Goal: Information Seeking & Learning: Learn about a topic

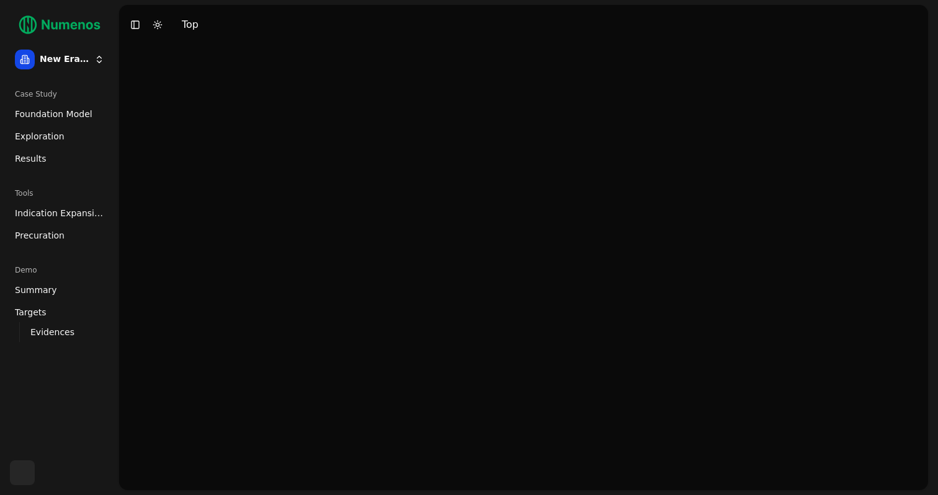
click at [47, 241] on span "Precuration" at bounding box center [40, 235] width 50 height 12
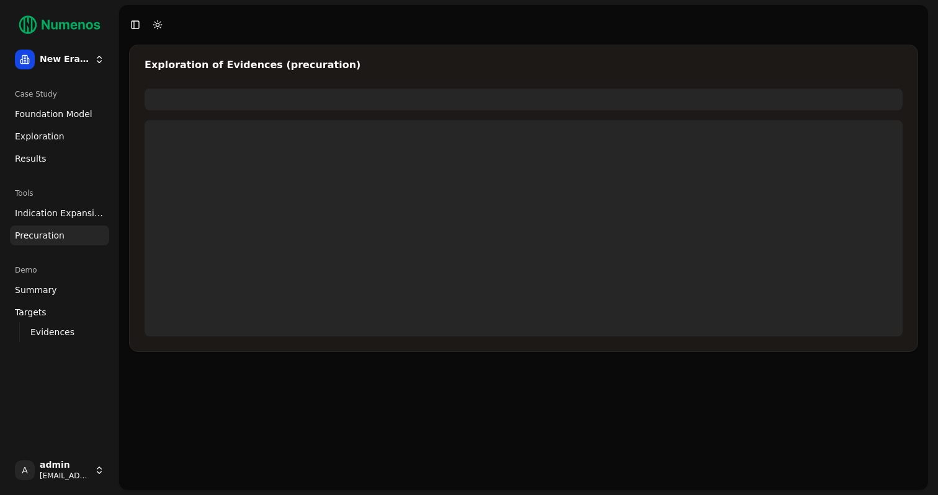
click at [55, 215] on span "Indication Expansion" at bounding box center [59, 213] width 89 height 12
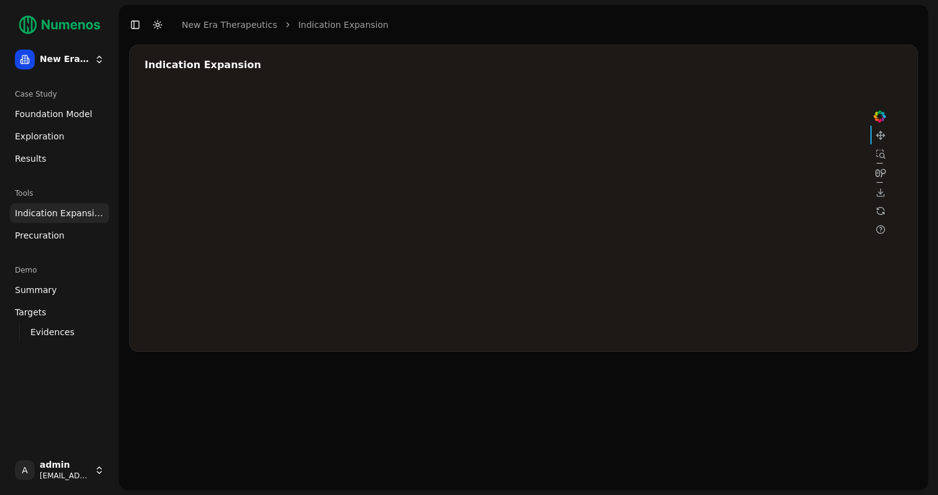
click at [664, 184] on div at bounding box center [516, 213] width 744 height 248
click at [758, 183] on div at bounding box center [516, 213] width 744 height 248
click at [677, 182] on div at bounding box center [516, 213] width 744 height 248
click at [33, 113] on span "Foundation Model" at bounding box center [54, 114] width 78 height 12
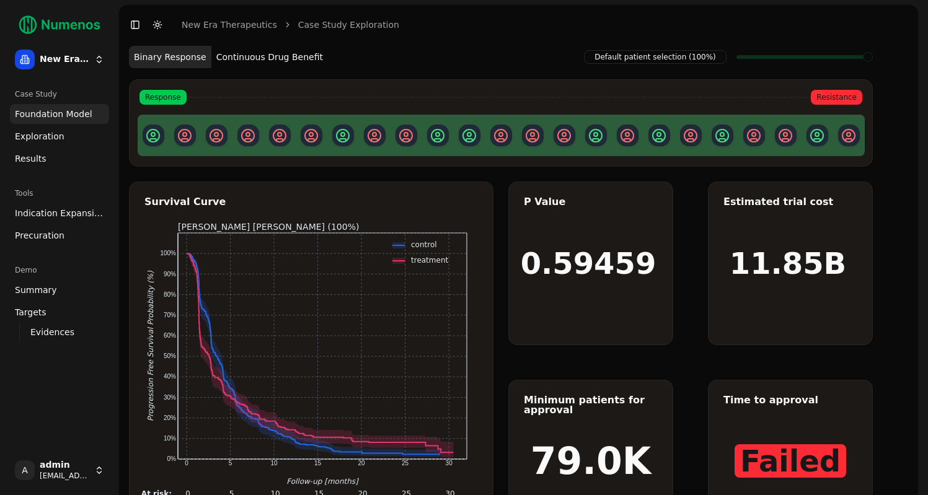
click at [244, 51] on button "Continuous Drug Benefit" at bounding box center [269, 57] width 117 height 22
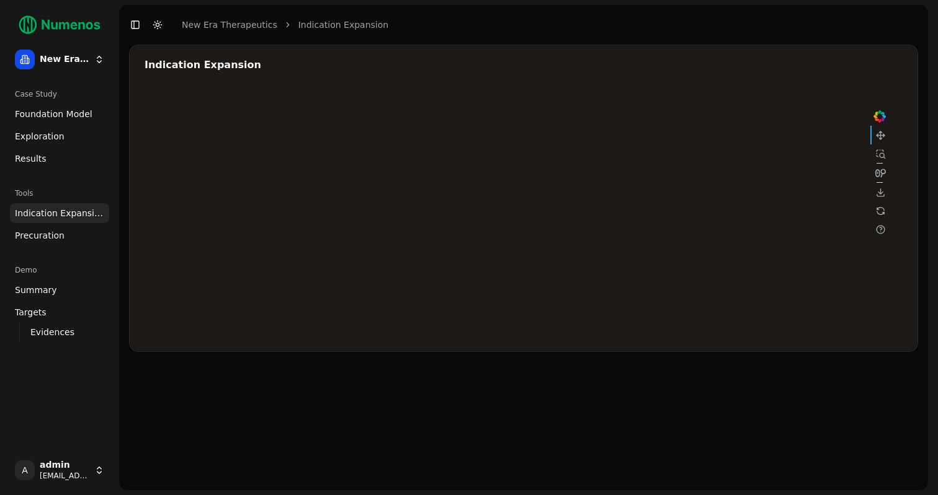
click at [49, 135] on span "Exploration" at bounding box center [40, 136] width 50 height 12
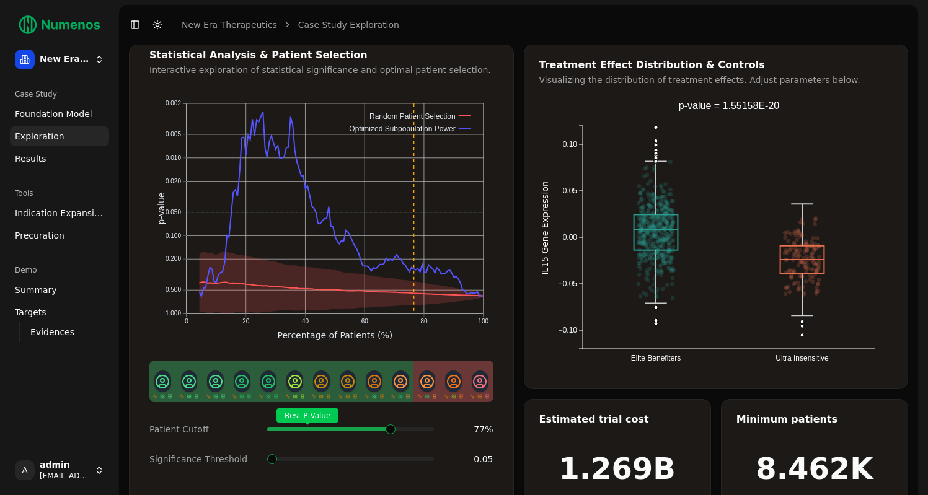
click at [419, 417] on div "Best P Value" at bounding box center [350, 429] width 167 height 25
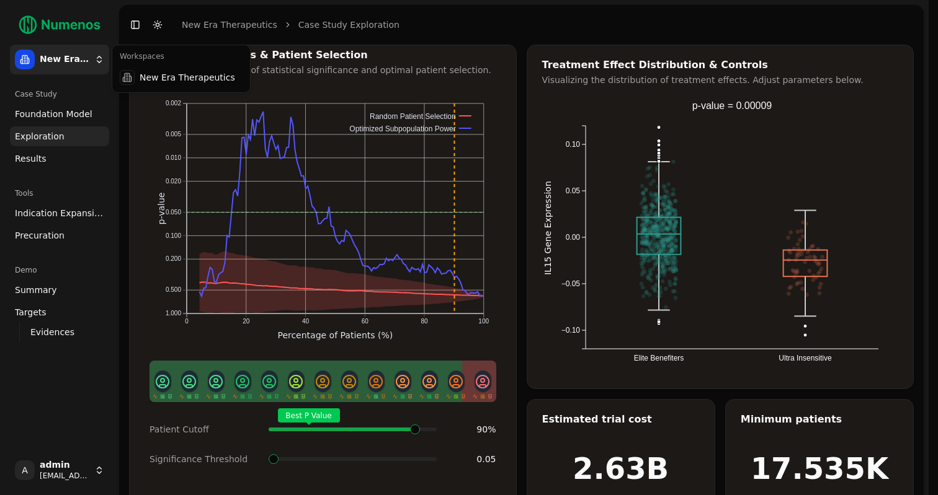
click at [89, 64] on html "New Era Therapeutics Case Study Foundation Model Exploration Results Tools Indi…" at bounding box center [469, 266] width 938 height 533
